Goal: Information Seeking & Learning: Check status

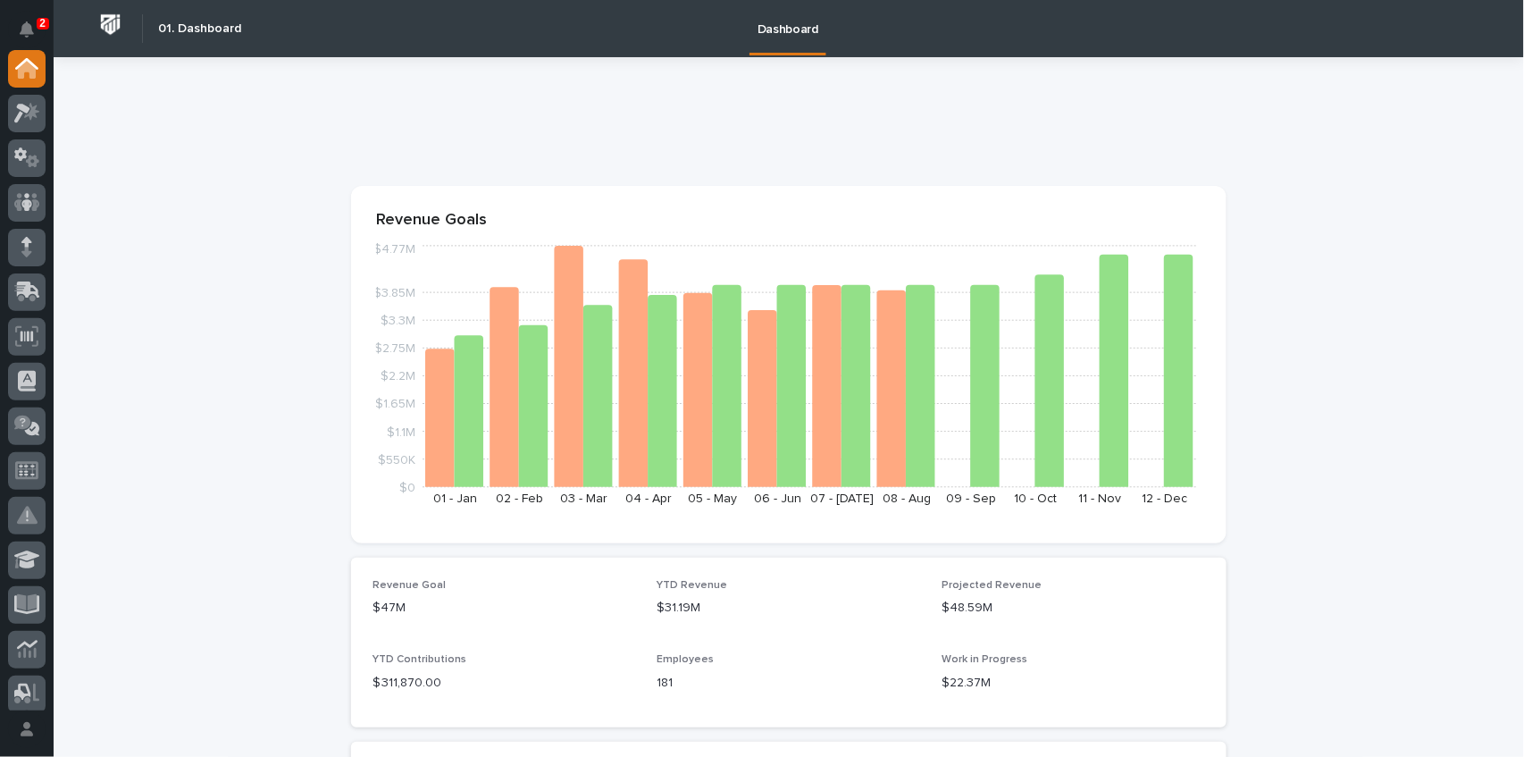
click at [43, 18] on p "2" at bounding box center [42, 23] width 6 height 13
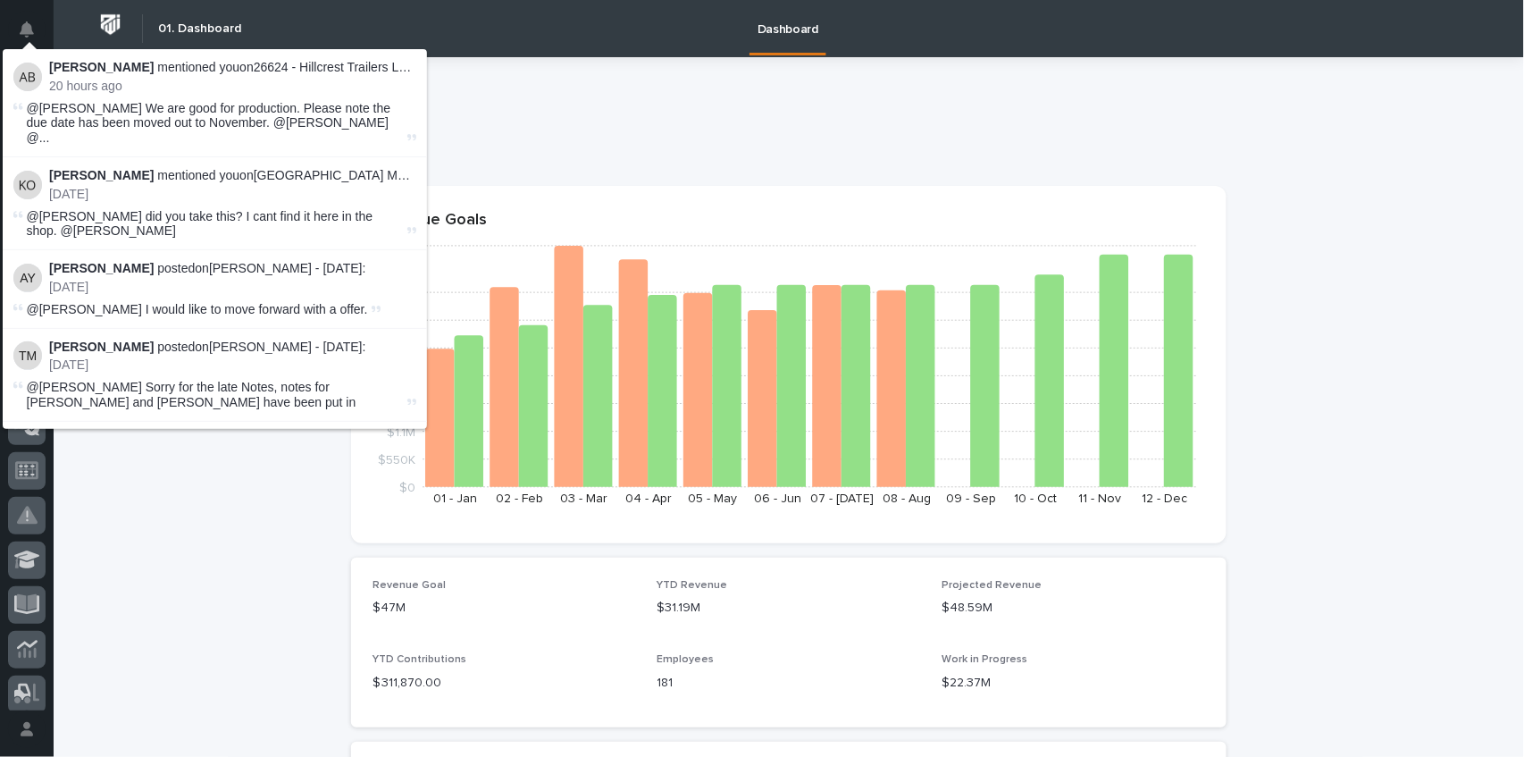
click at [135, 72] on strong "[PERSON_NAME]" at bounding box center [101, 67] width 105 height 14
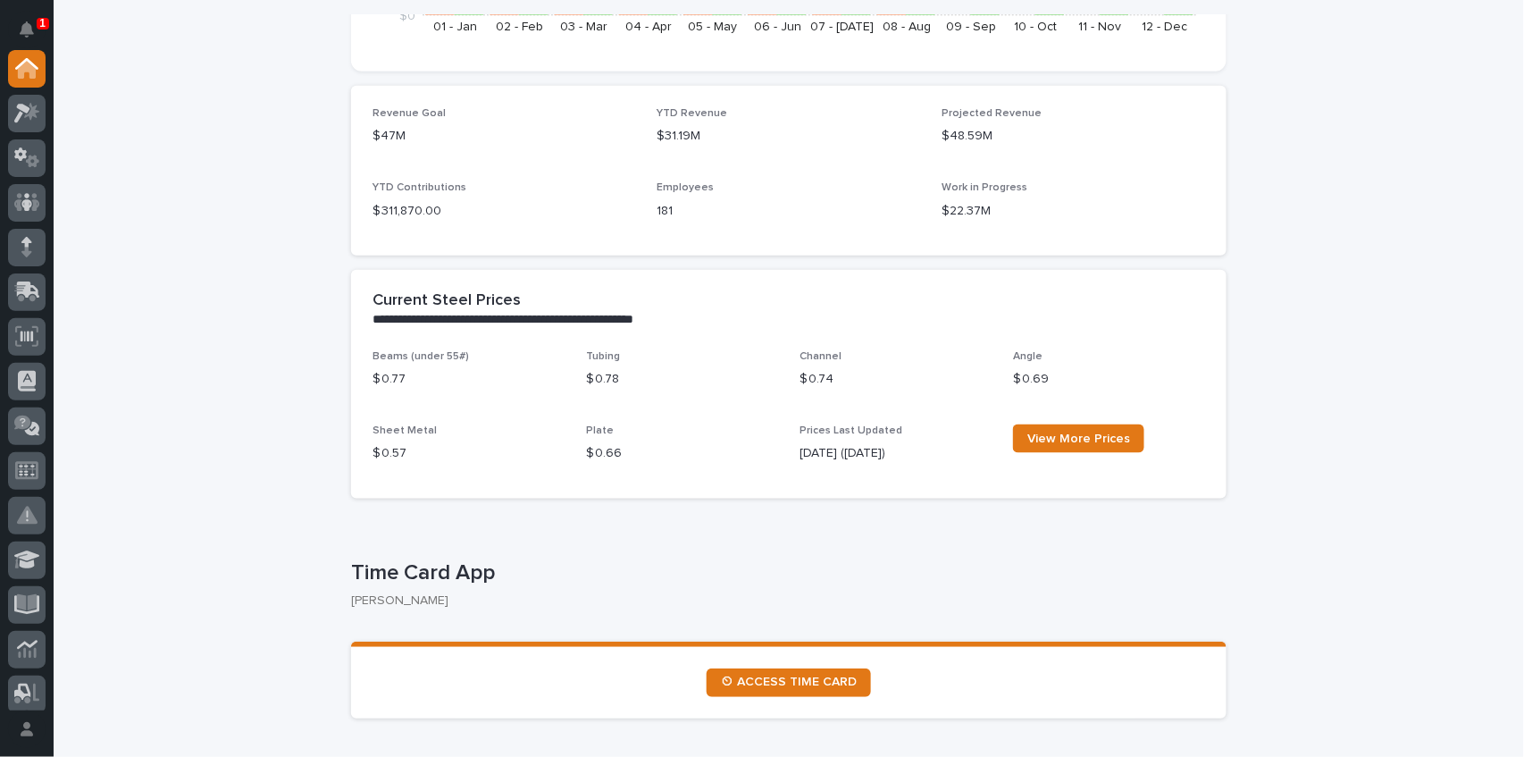
scroll to position [179, 0]
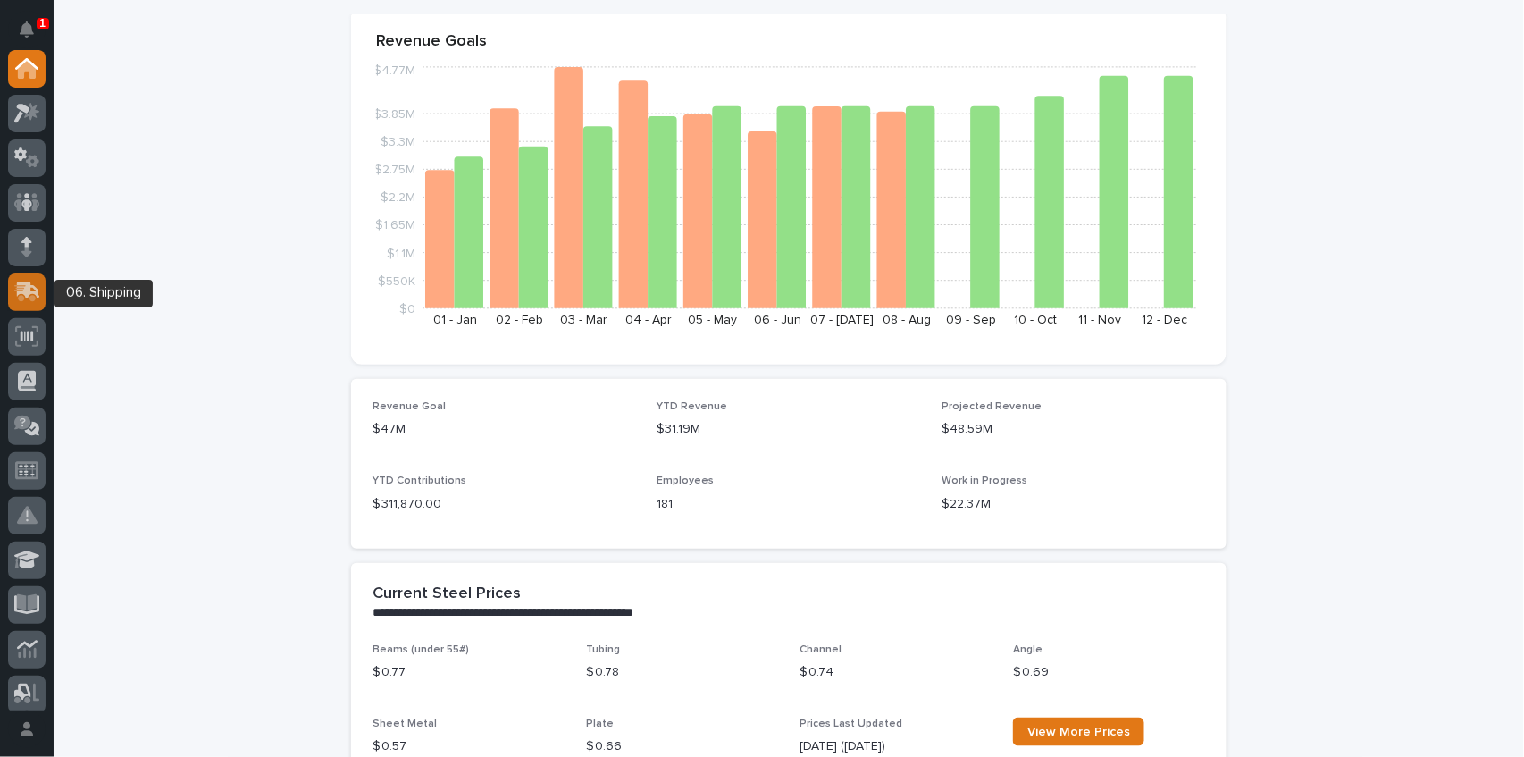
click at [26, 297] on icon at bounding box center [28, 289] width 23 height 17
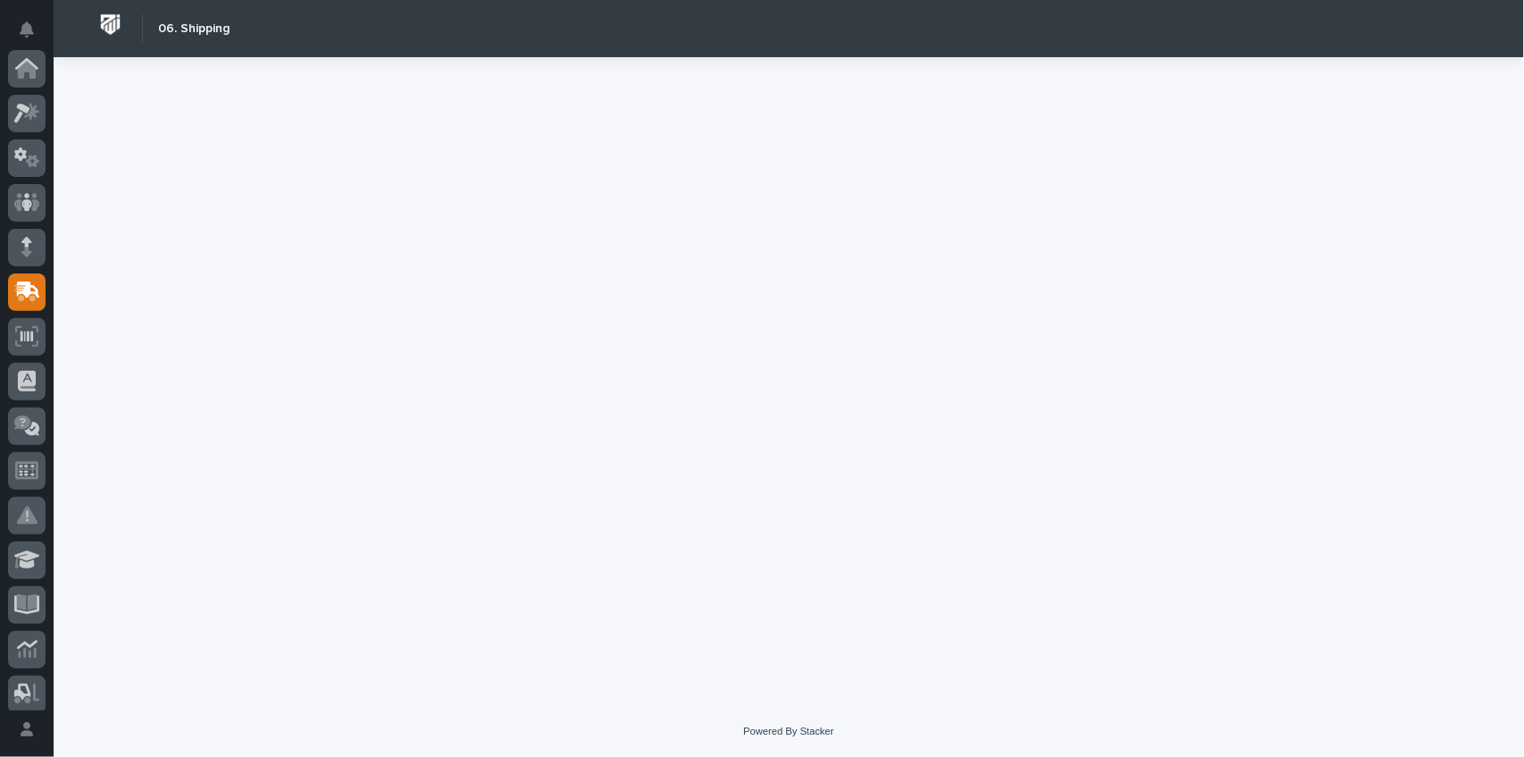
scroll to position [223, 0]
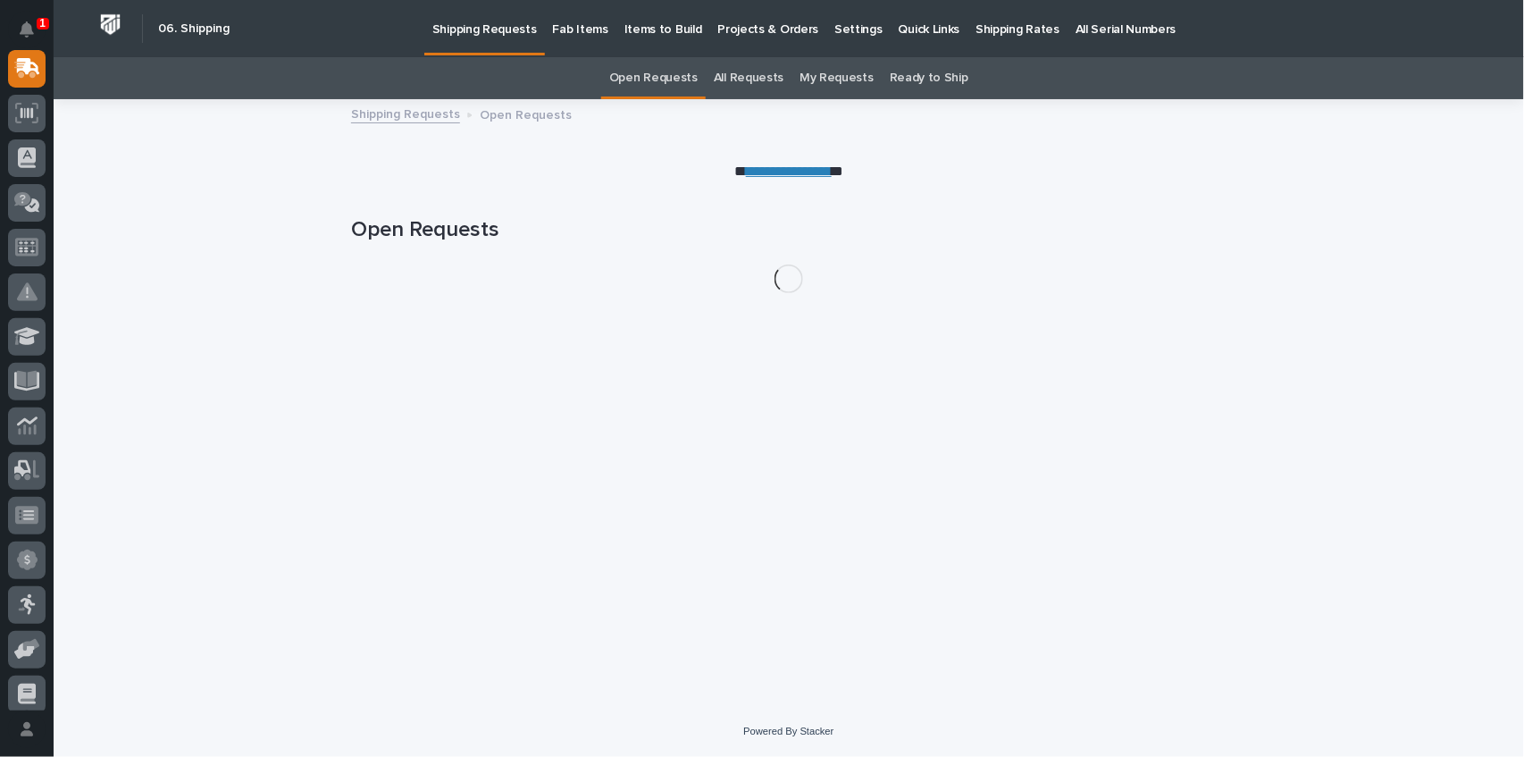
click at [585, 23] on p "Fab Items" at bounding box center [580, 19] width 55 height 38
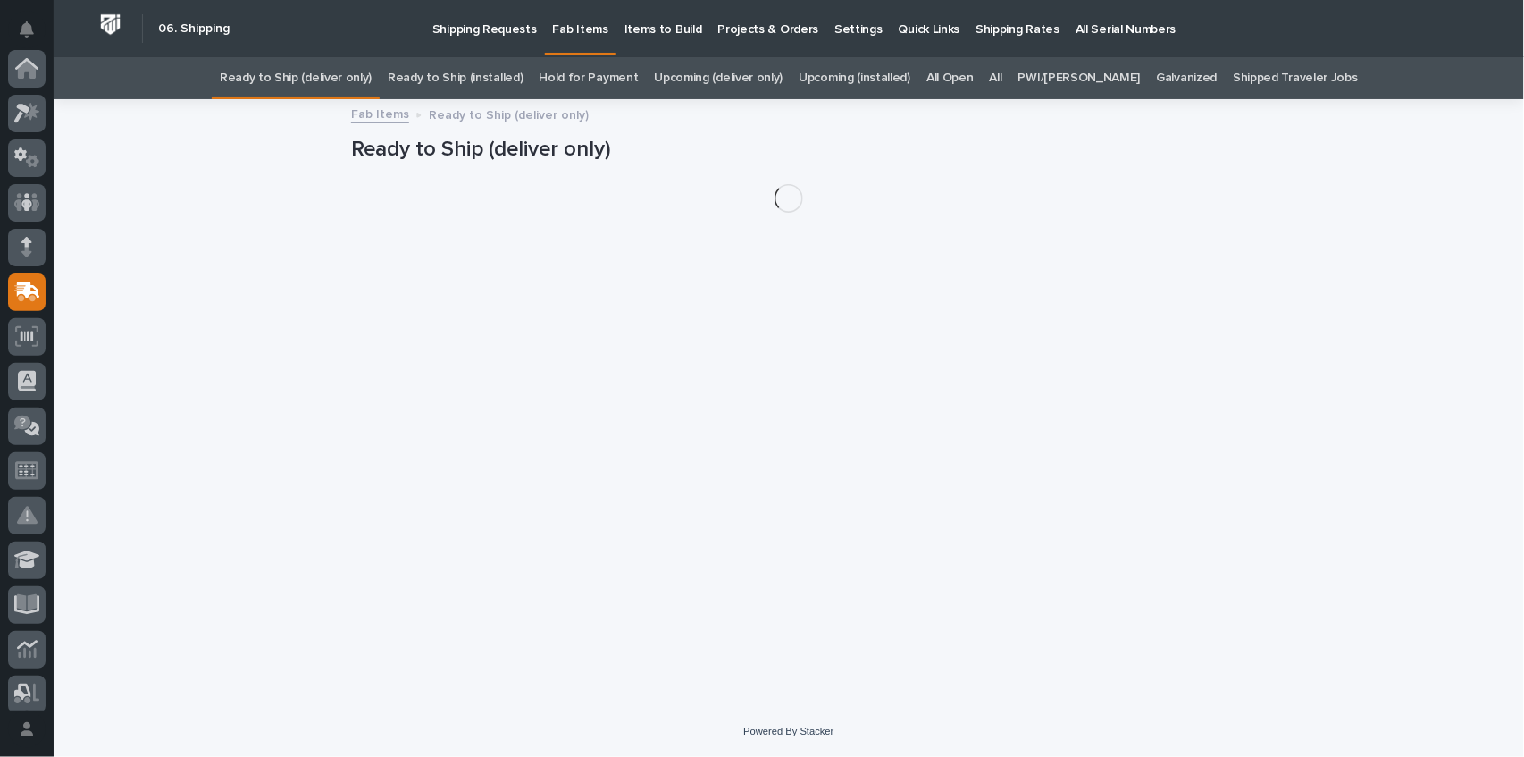
scroll to position [223, 0]
click at [1010, 77] on div "All" at bounding box center [996, 78] width 29 height 42
click at [1002, 77] on link "All" at bounding box center [996, 78] width 13 height 42
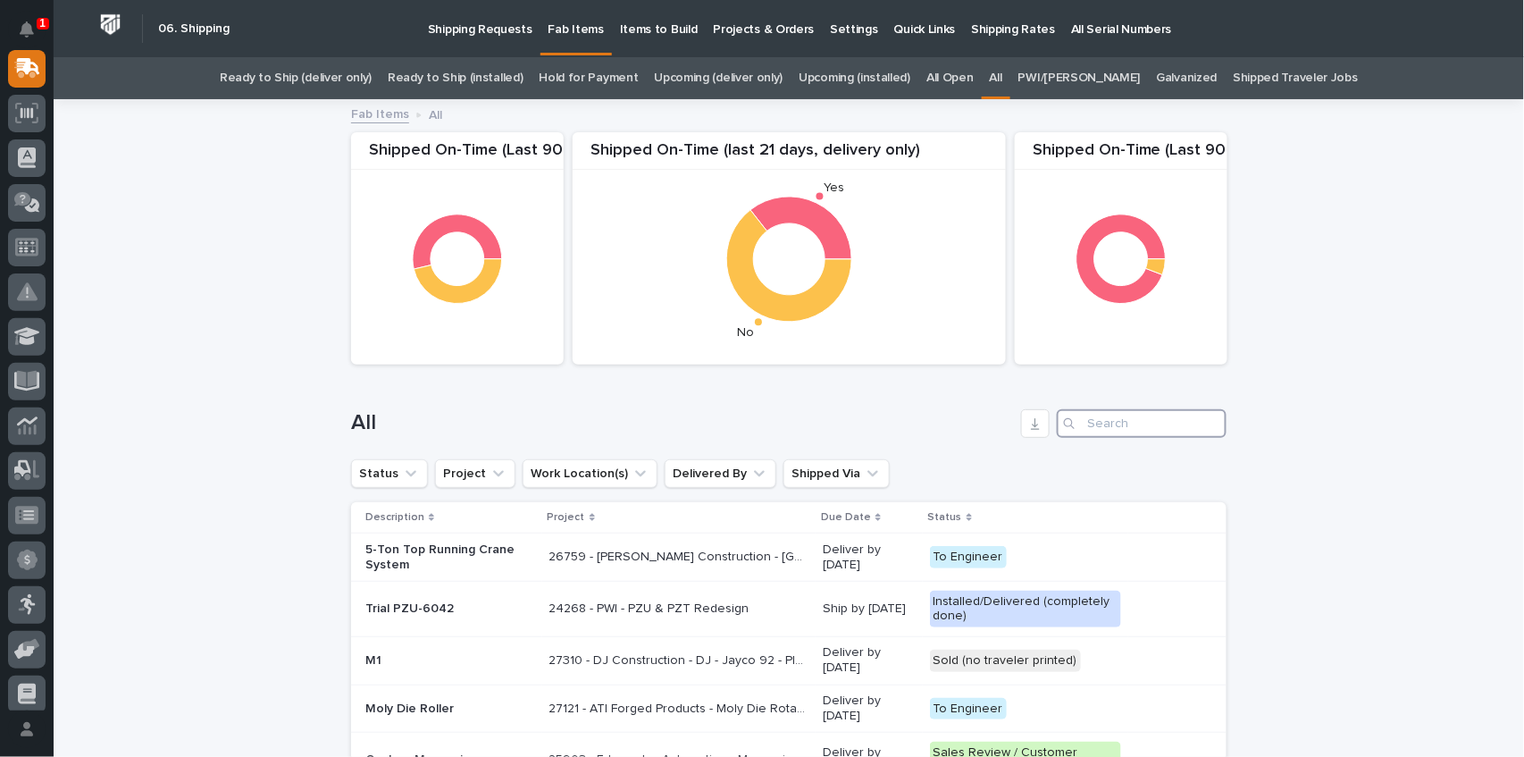
click at [1093, 419] on input "Search" at bounding box center [1142, 423] width 170 height 29
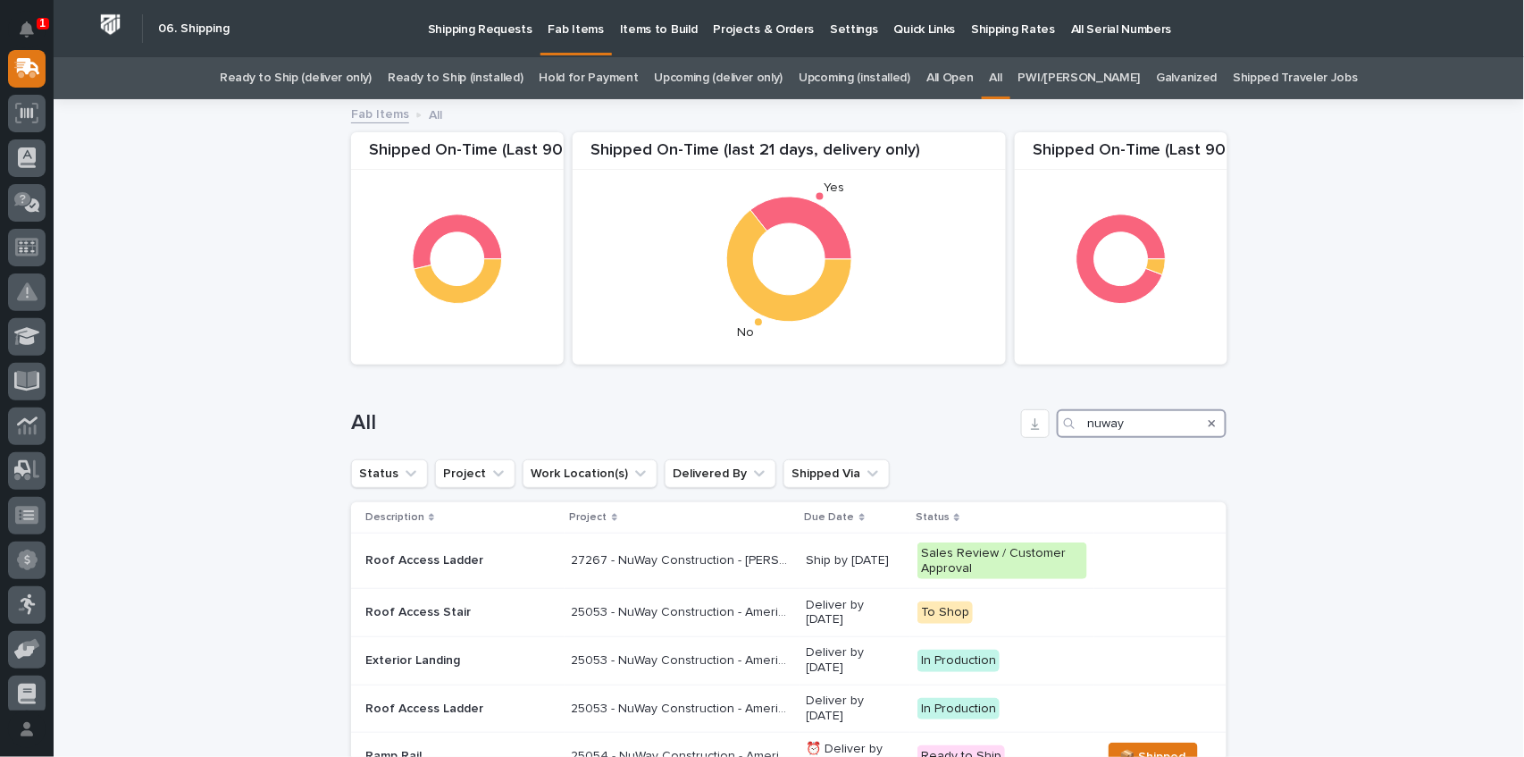
type input "nuway"
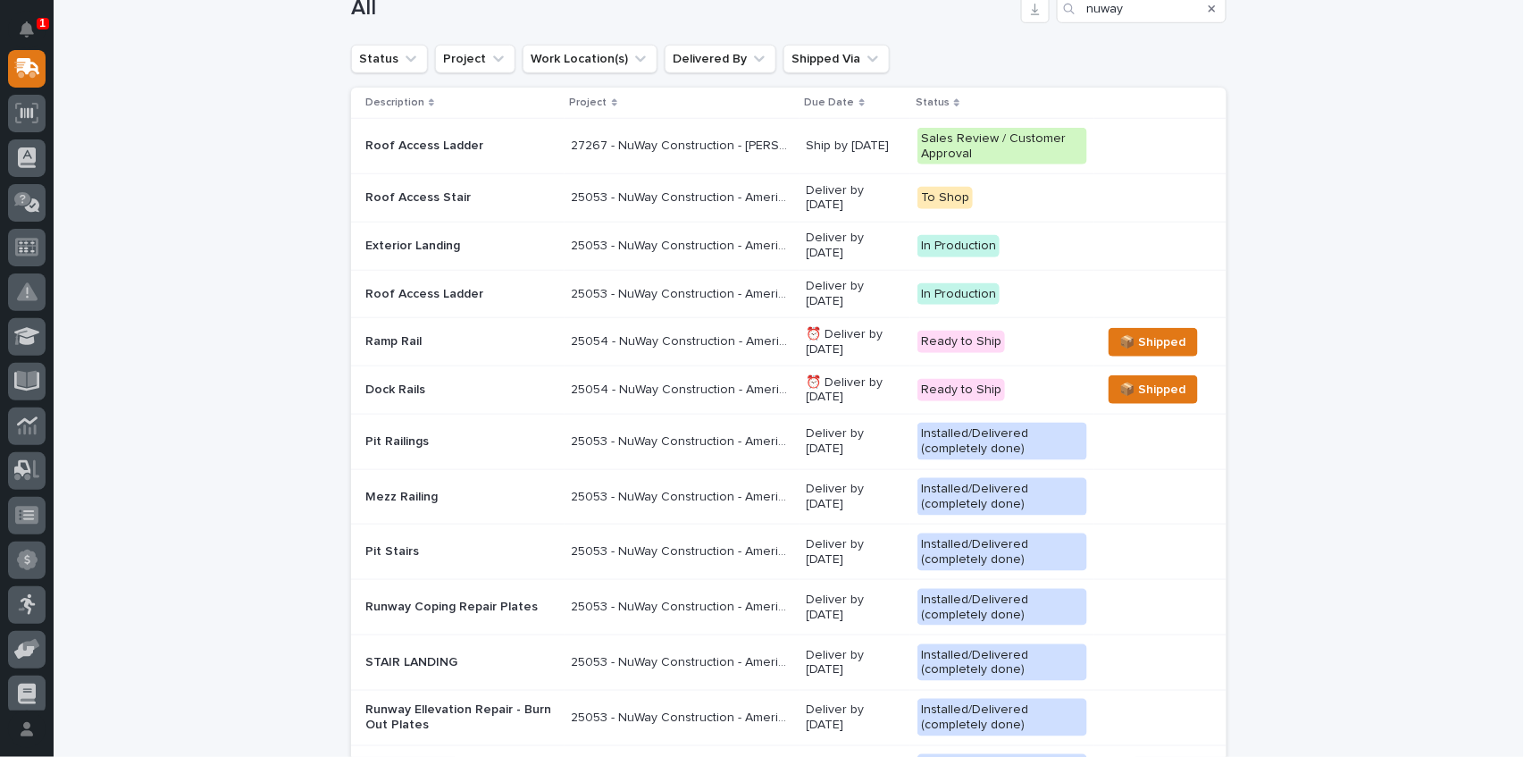
scroll to position [416, 0]
click at [646, 377] on p "25054 - NuWay Construction - American Renolit Dock Rail" at bounding box center [684, 386] width 224 height 19
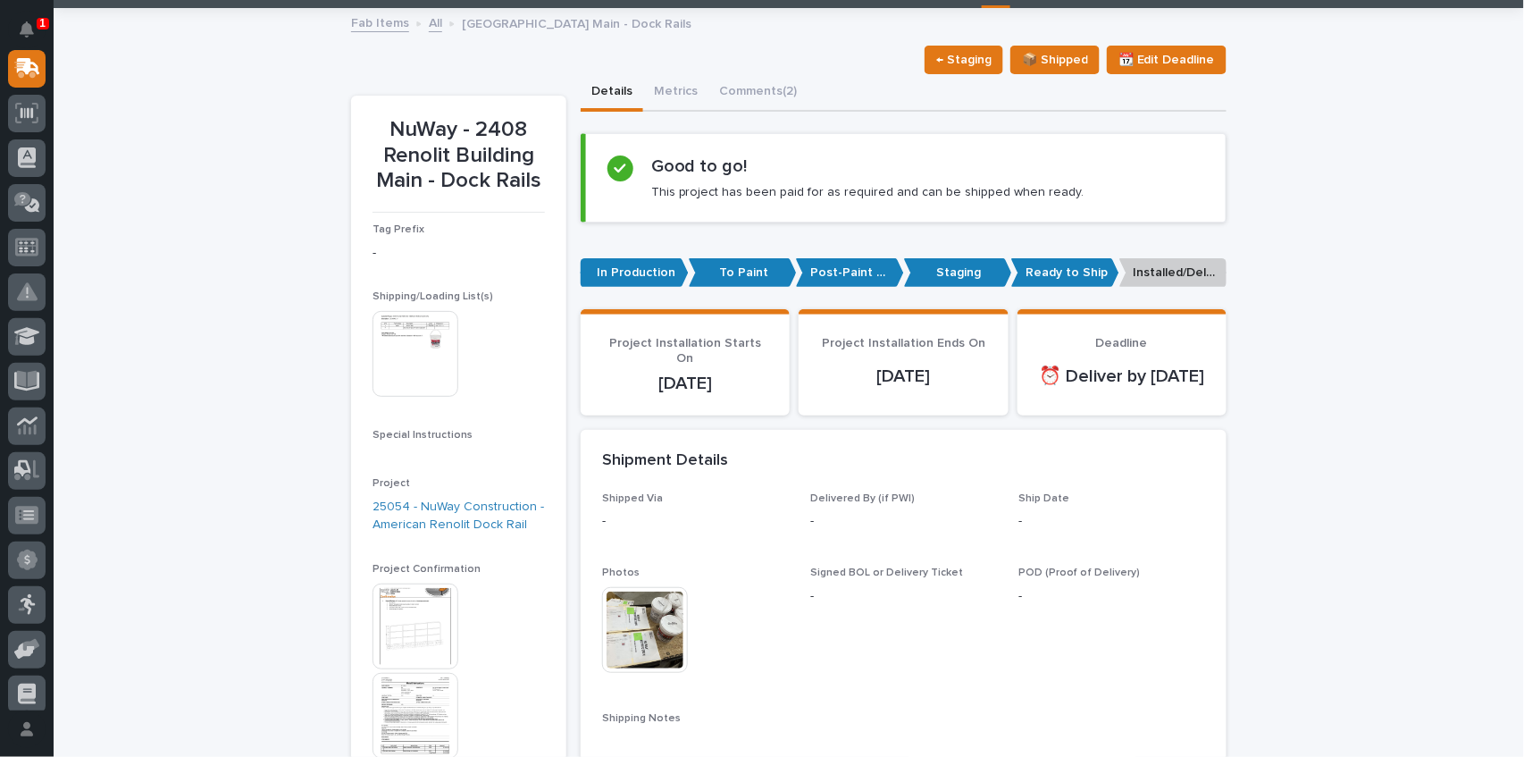
scroll to position [238, 0]
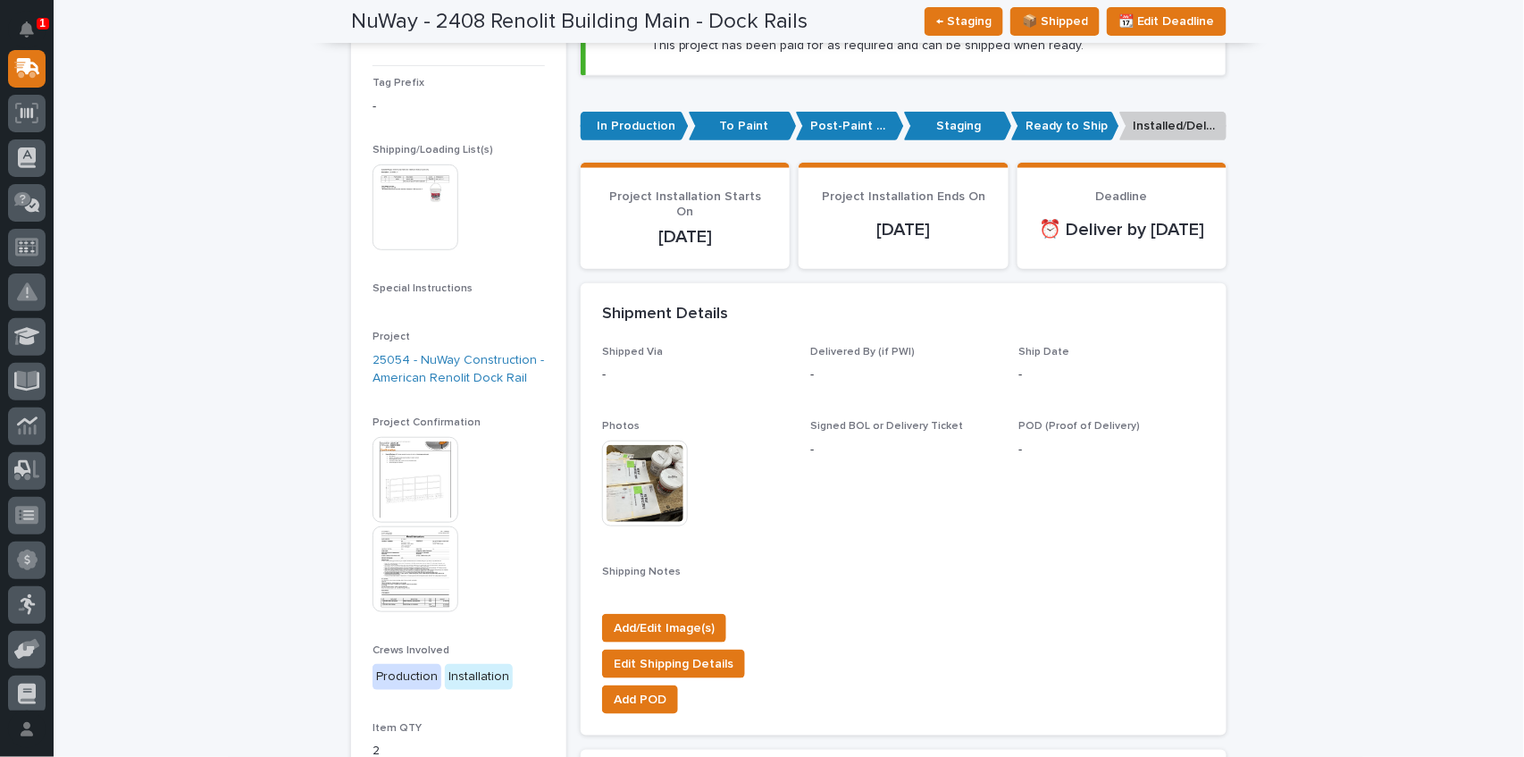
click at [409, 467] on img at bounding box center [416, 480] width 86 height 86
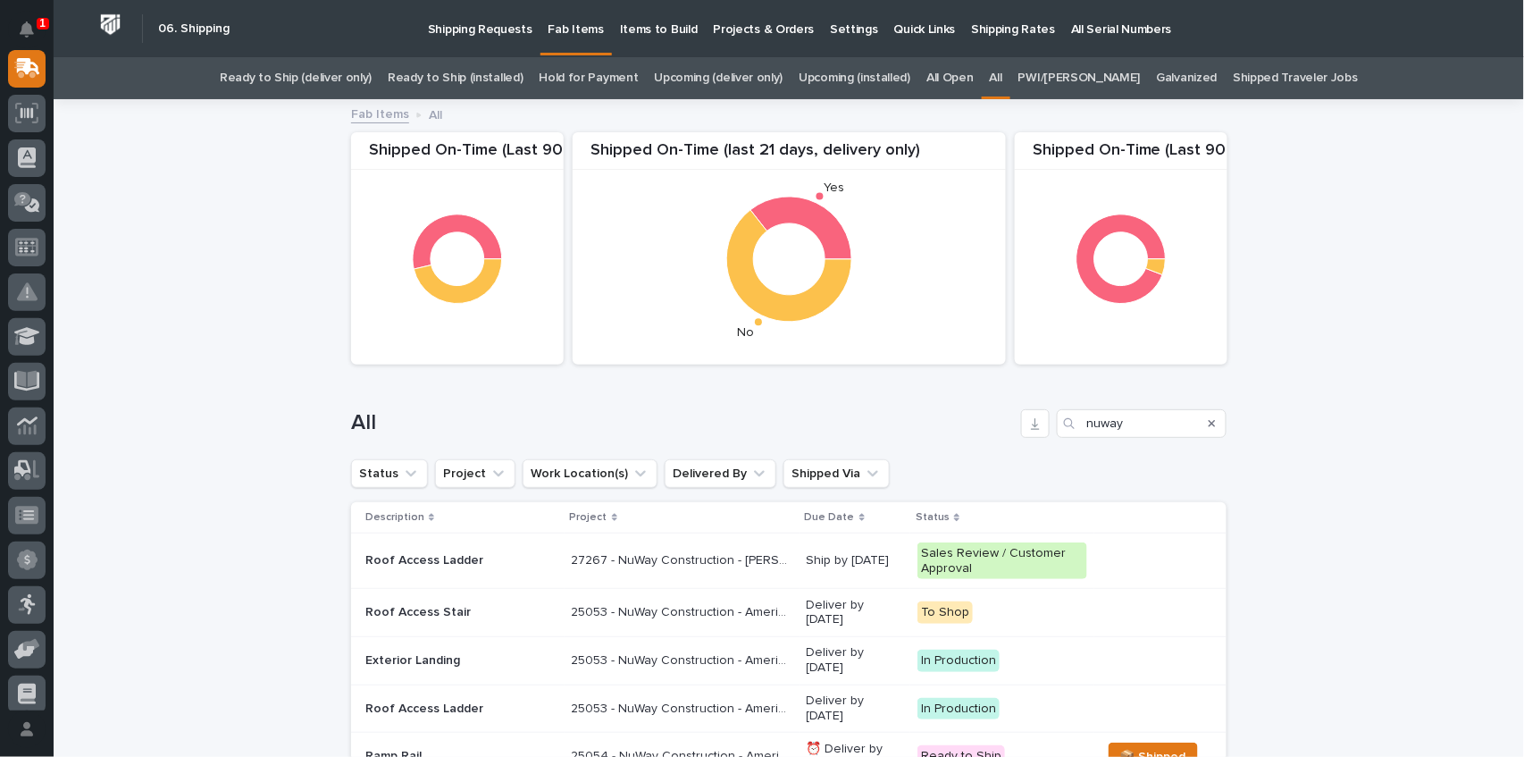
click at [699, 615] on p "25053 - NuWay Construction - American Renolit Stairs Guardrail and Roof Ladder" at bounding box center [684, 610] width 224 height 19
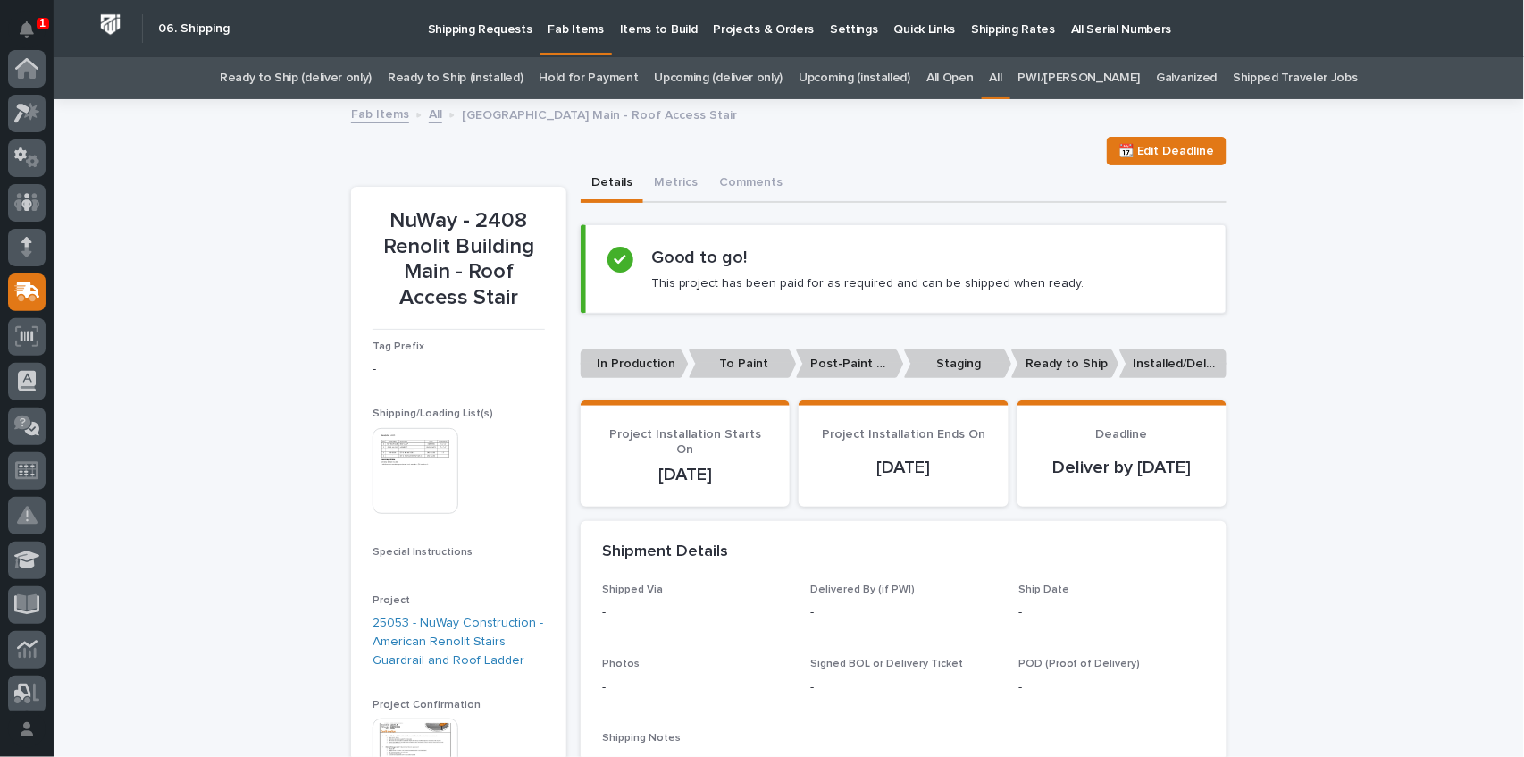
click at [647, 30] on p "Items to Build" at bounding box center [659, 19] width 78 height 38
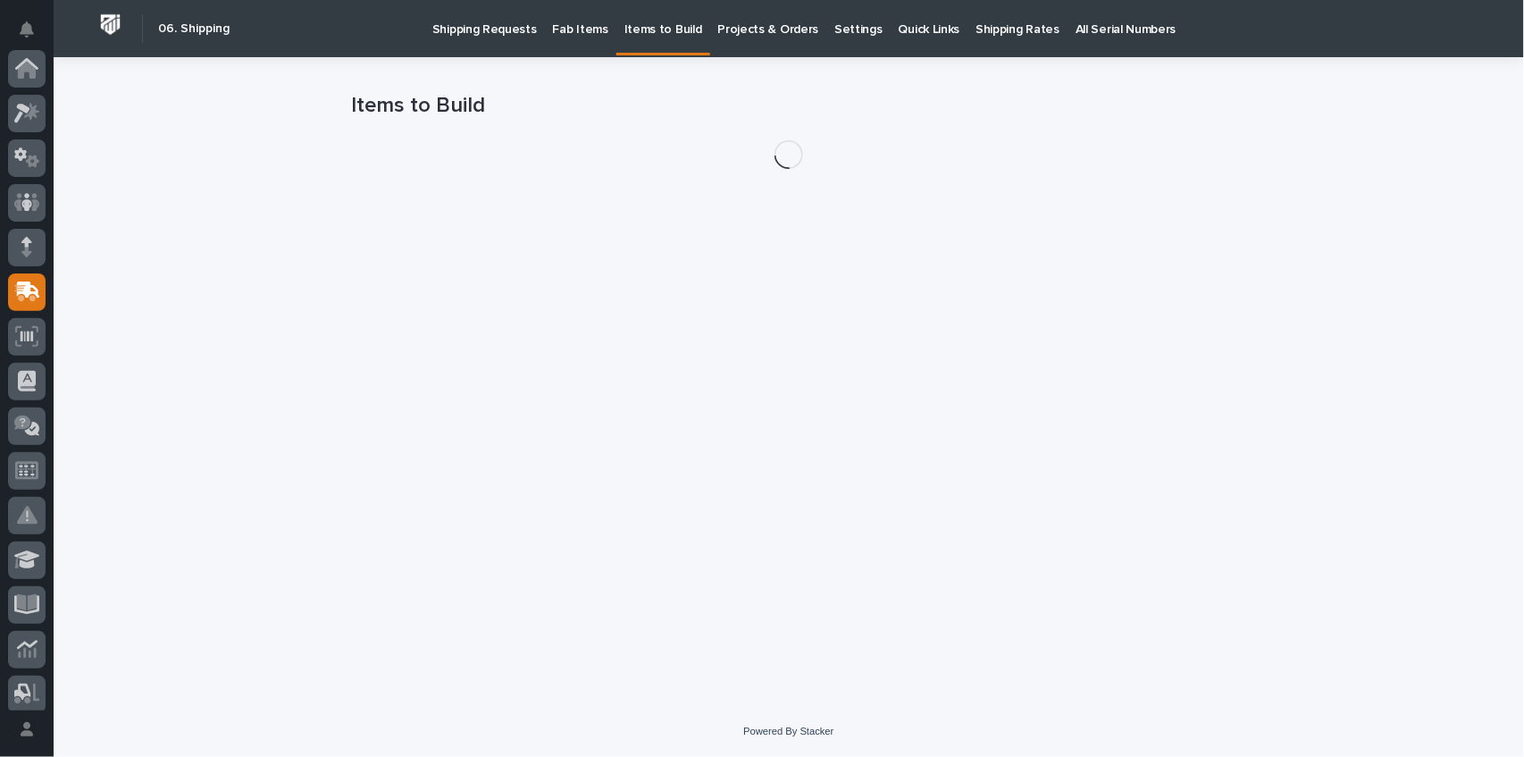
scroll to position [223, 0]
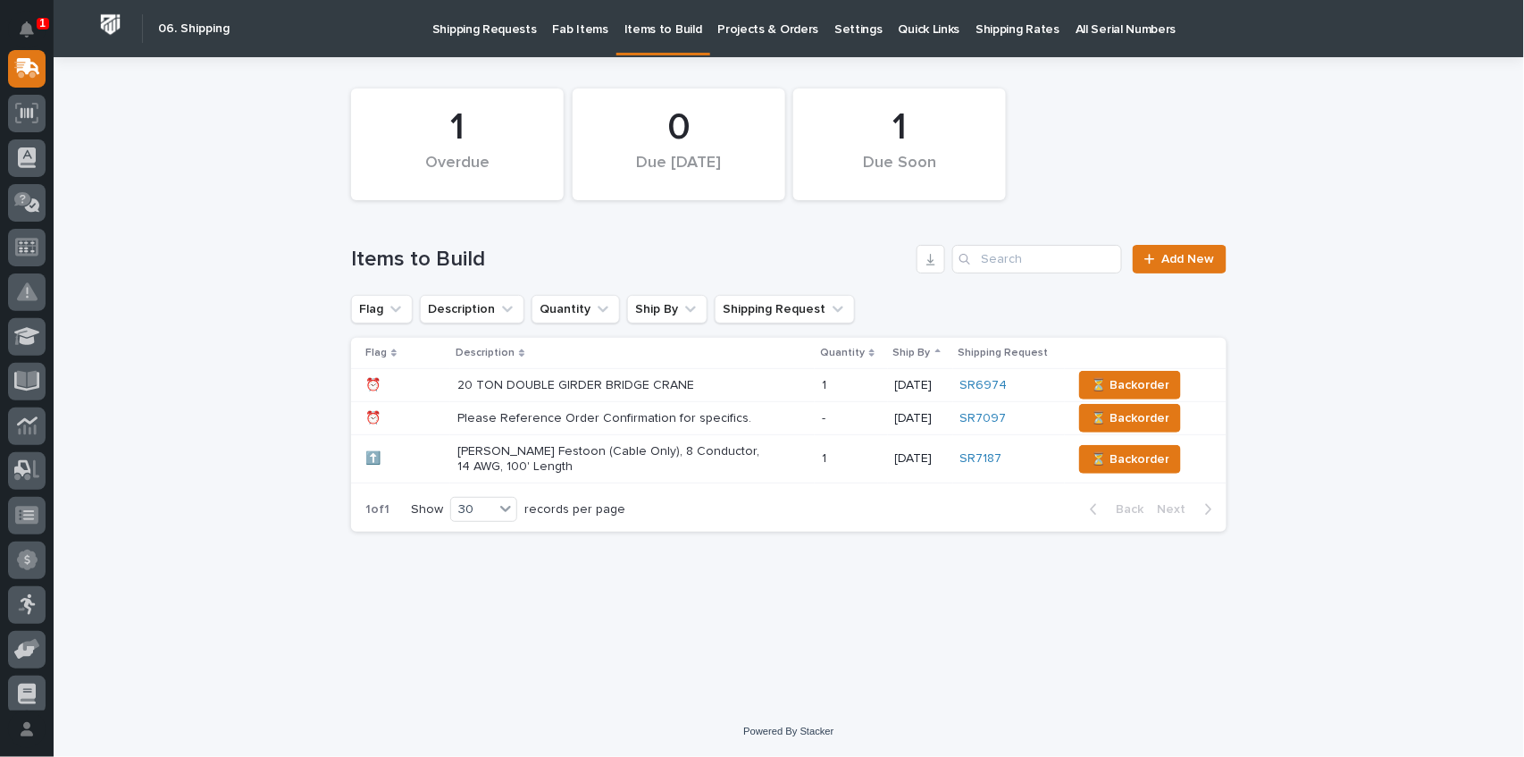
click at [482, 30] on p "Shipping Requests" at bounding box center [484, 19] width 105 height 38
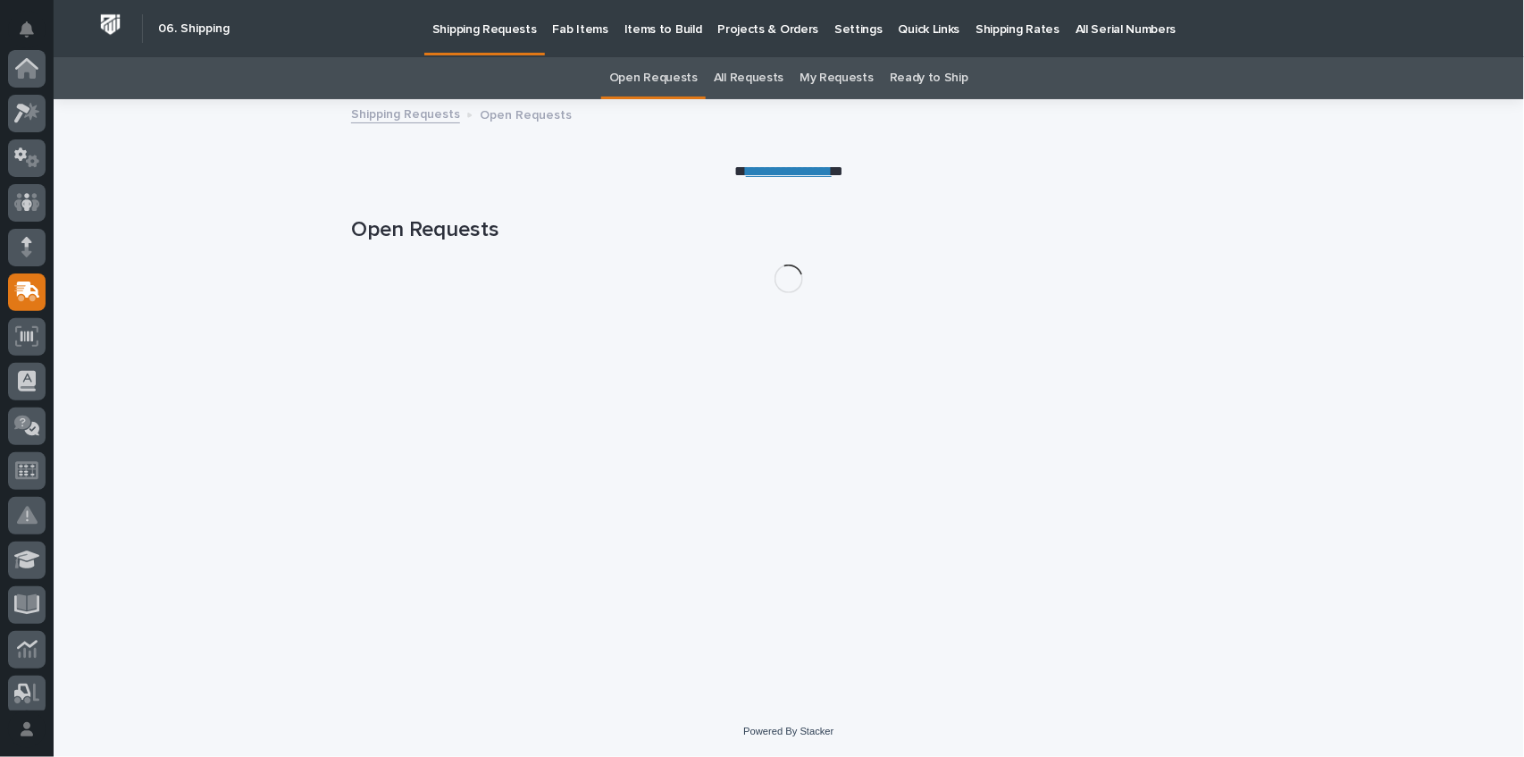
scroll to position [223, 0]
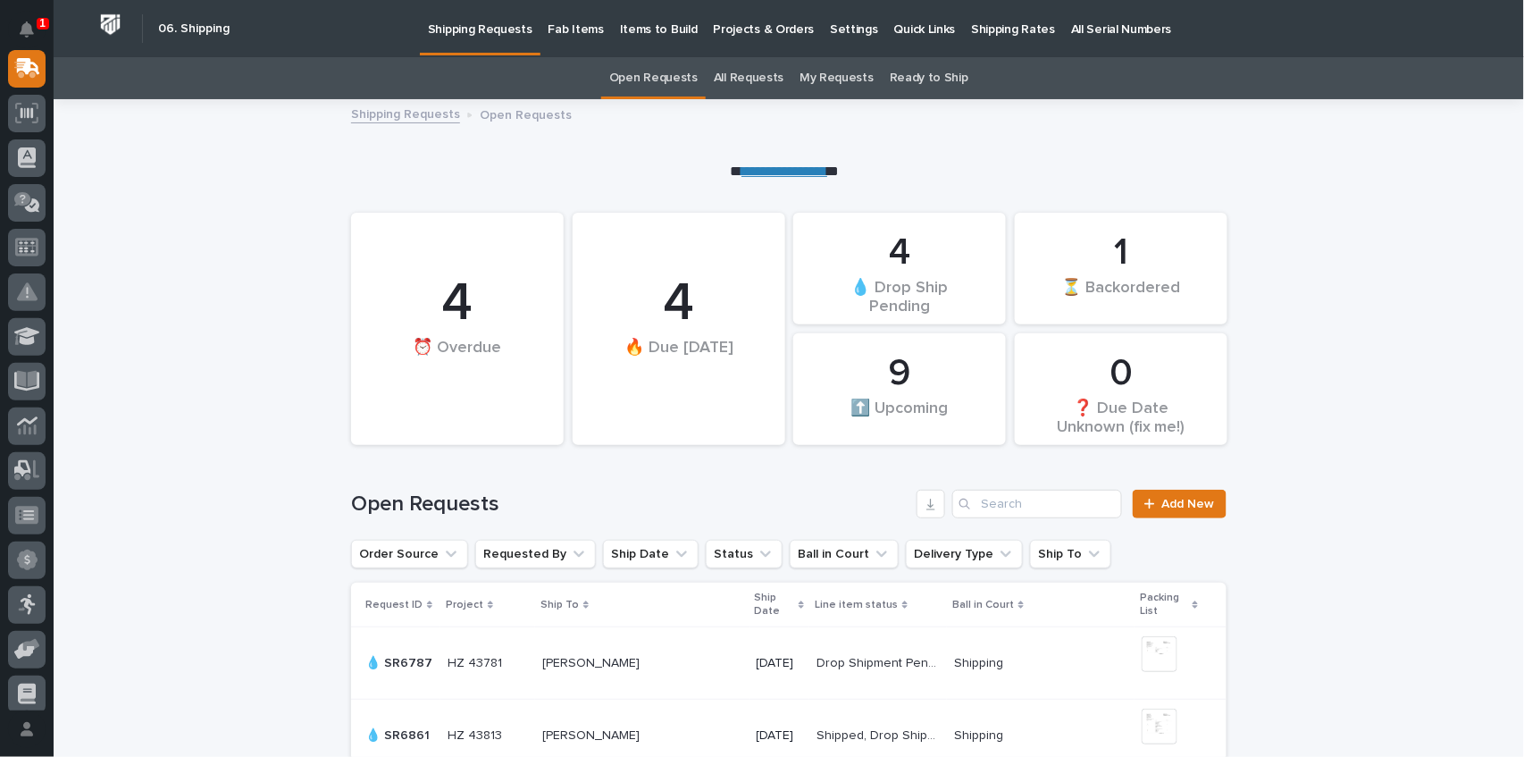
click at [43, 24] on p "1" at bounding box center [42, 23] width 6 height 13
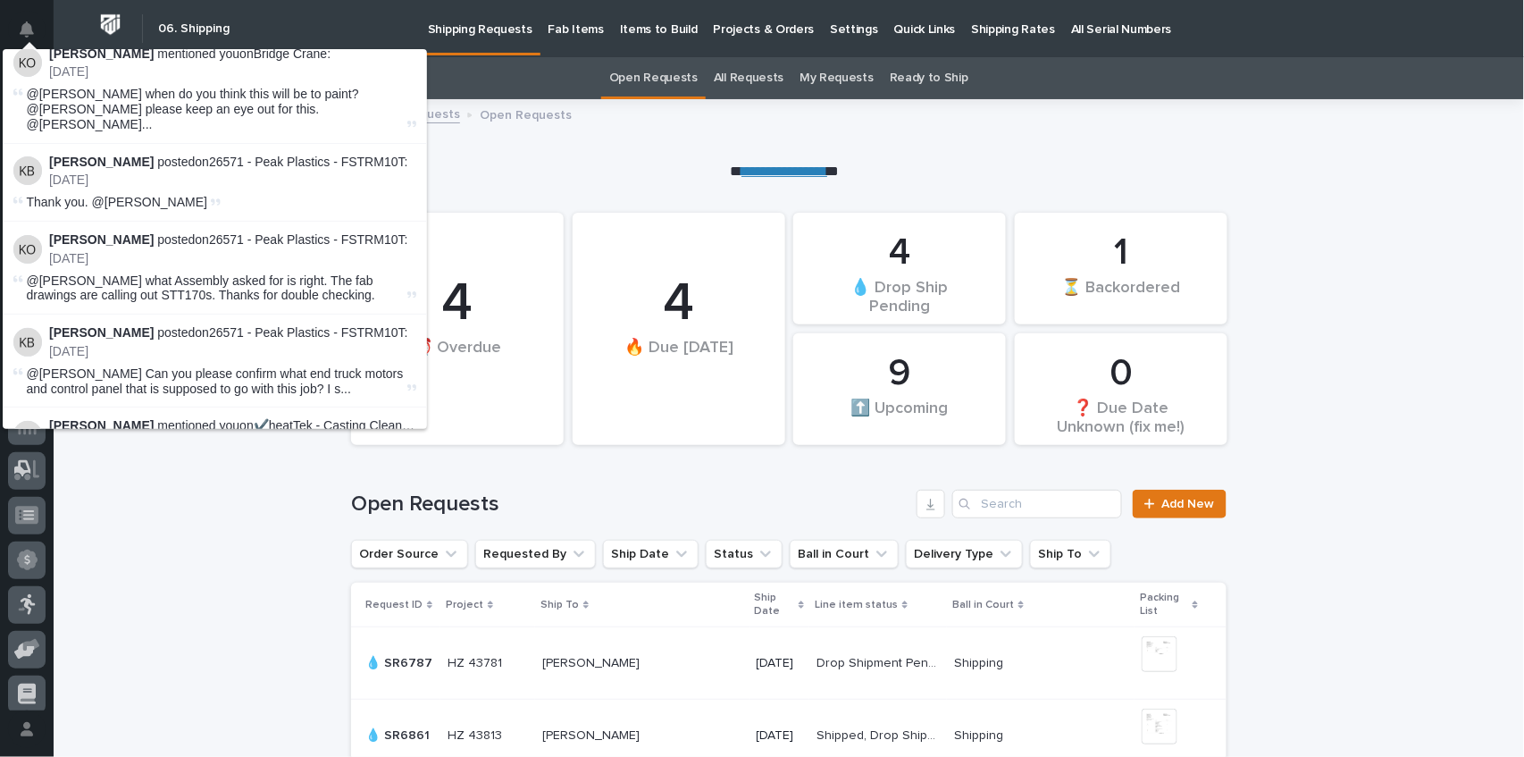
scroll to position [1931, 0]
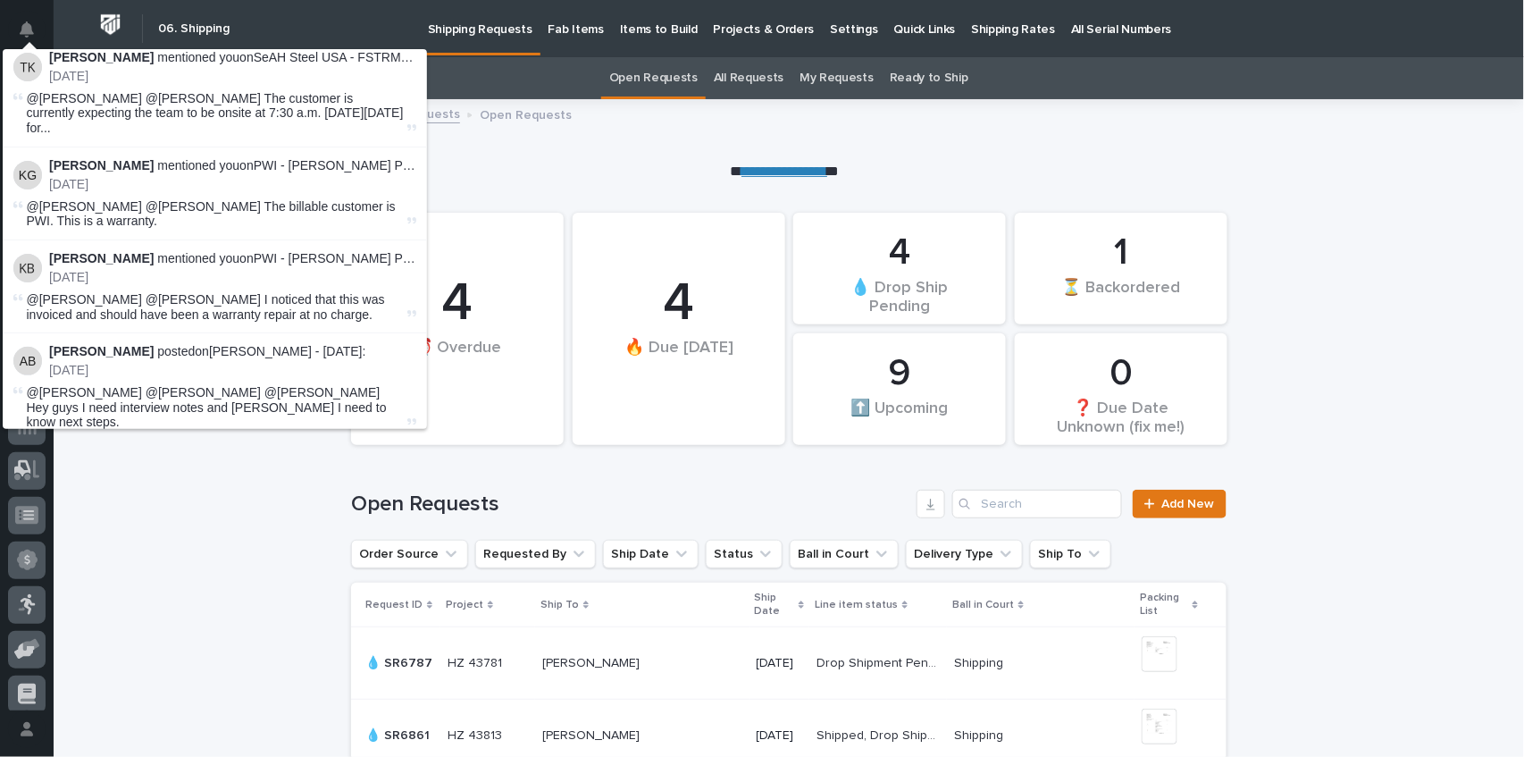
click at [251, 552] on button "Load more" at bounding box center [217, 566] width 424 height 29
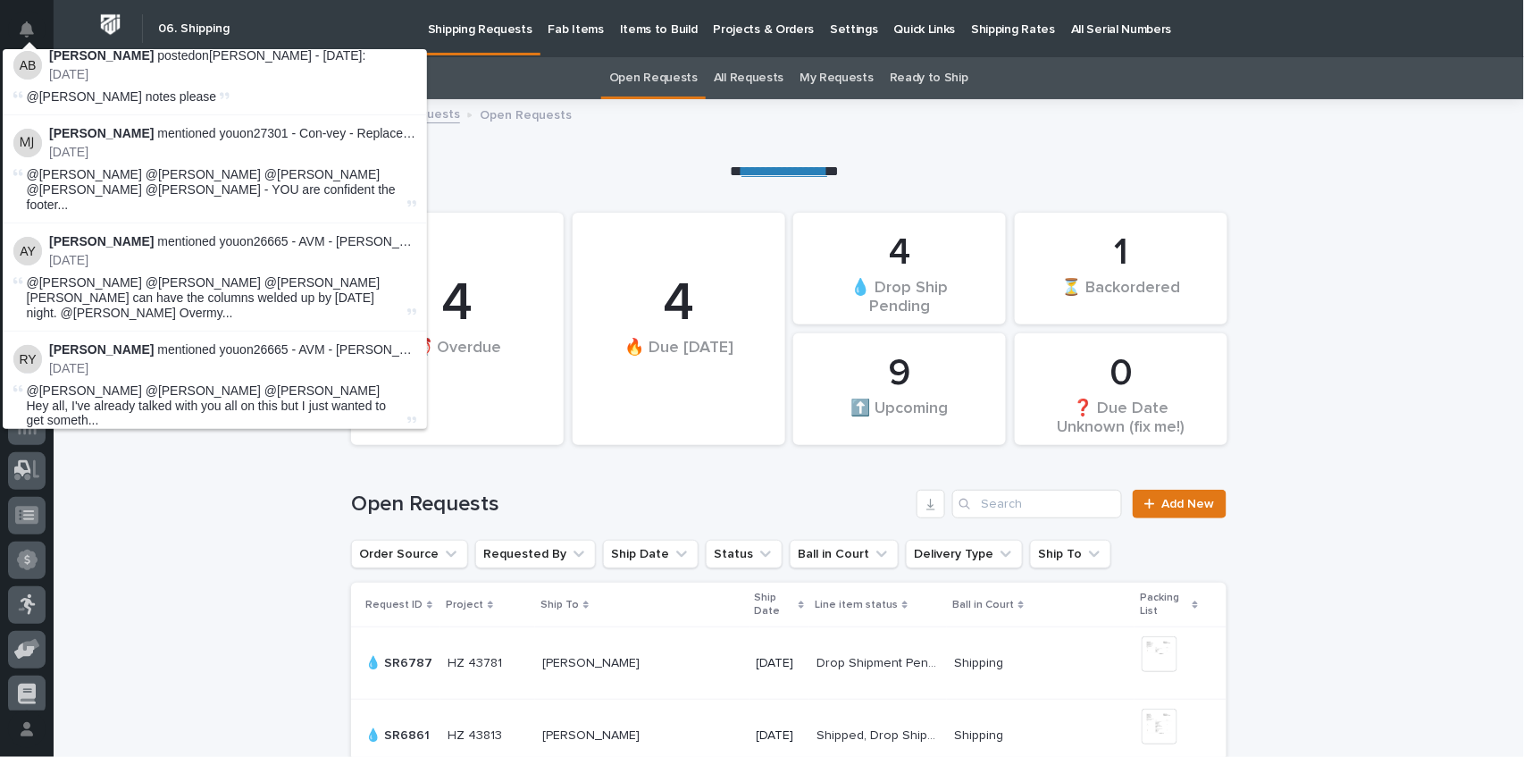
scroll to position [0, 0]
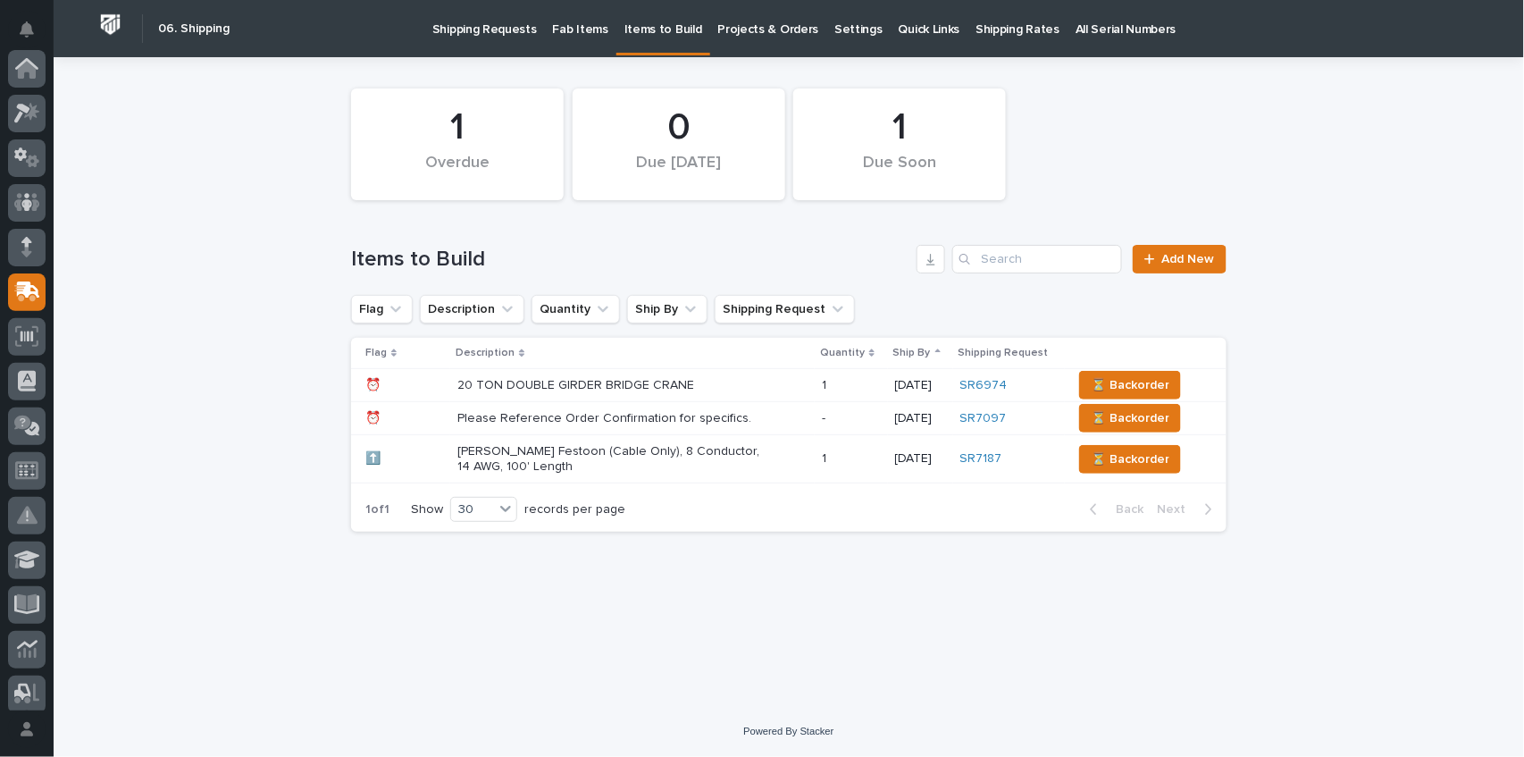
scroll to position [223, 0]
